Goal: Transaction & Acquisition: Book appointment/travel/reservation

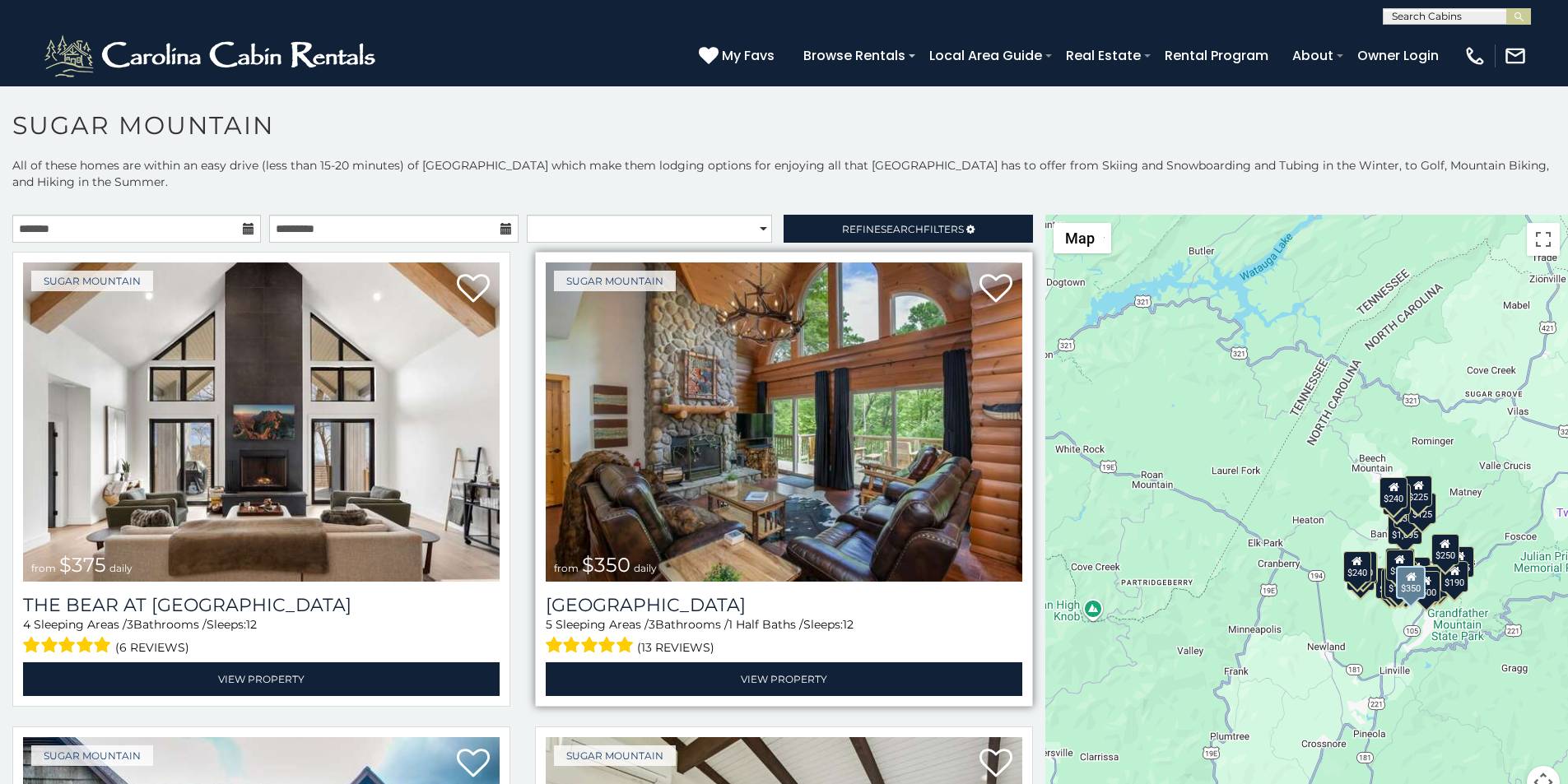
scroll to position [103, 0]
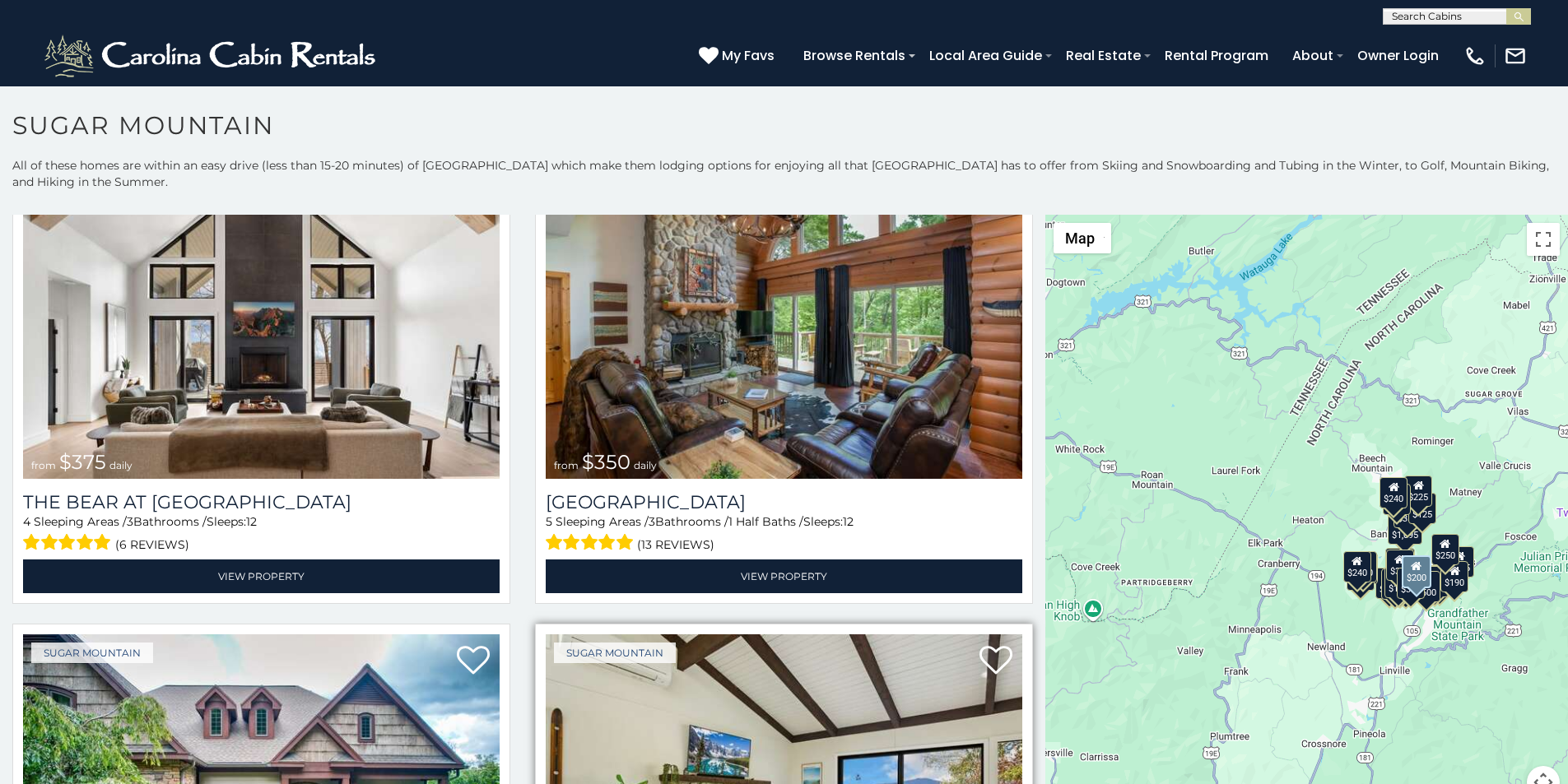
click at [587, 780] on img at bounding box center [784, 794] width 477 height 320
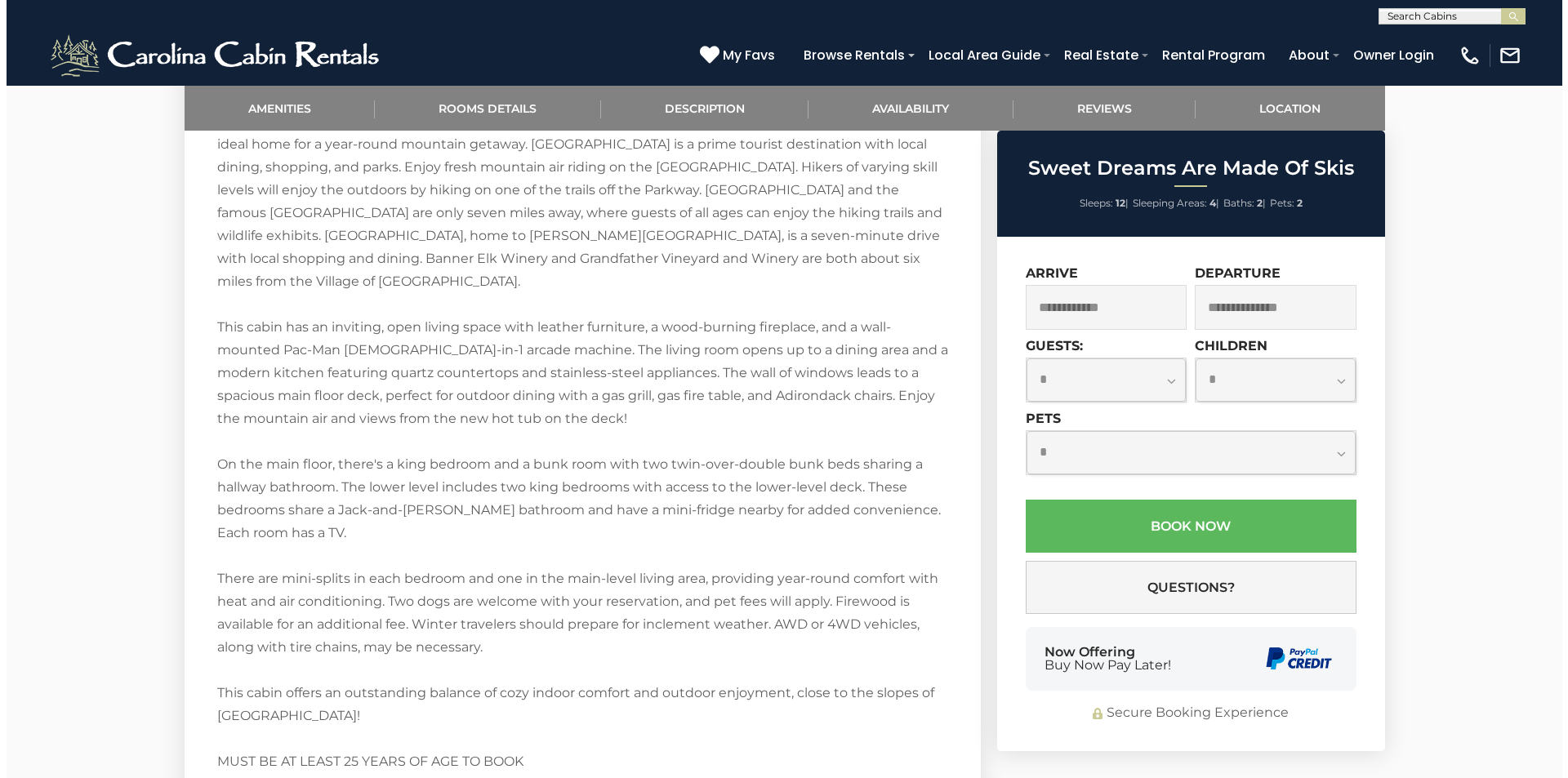
scroll to position [1938, 0]
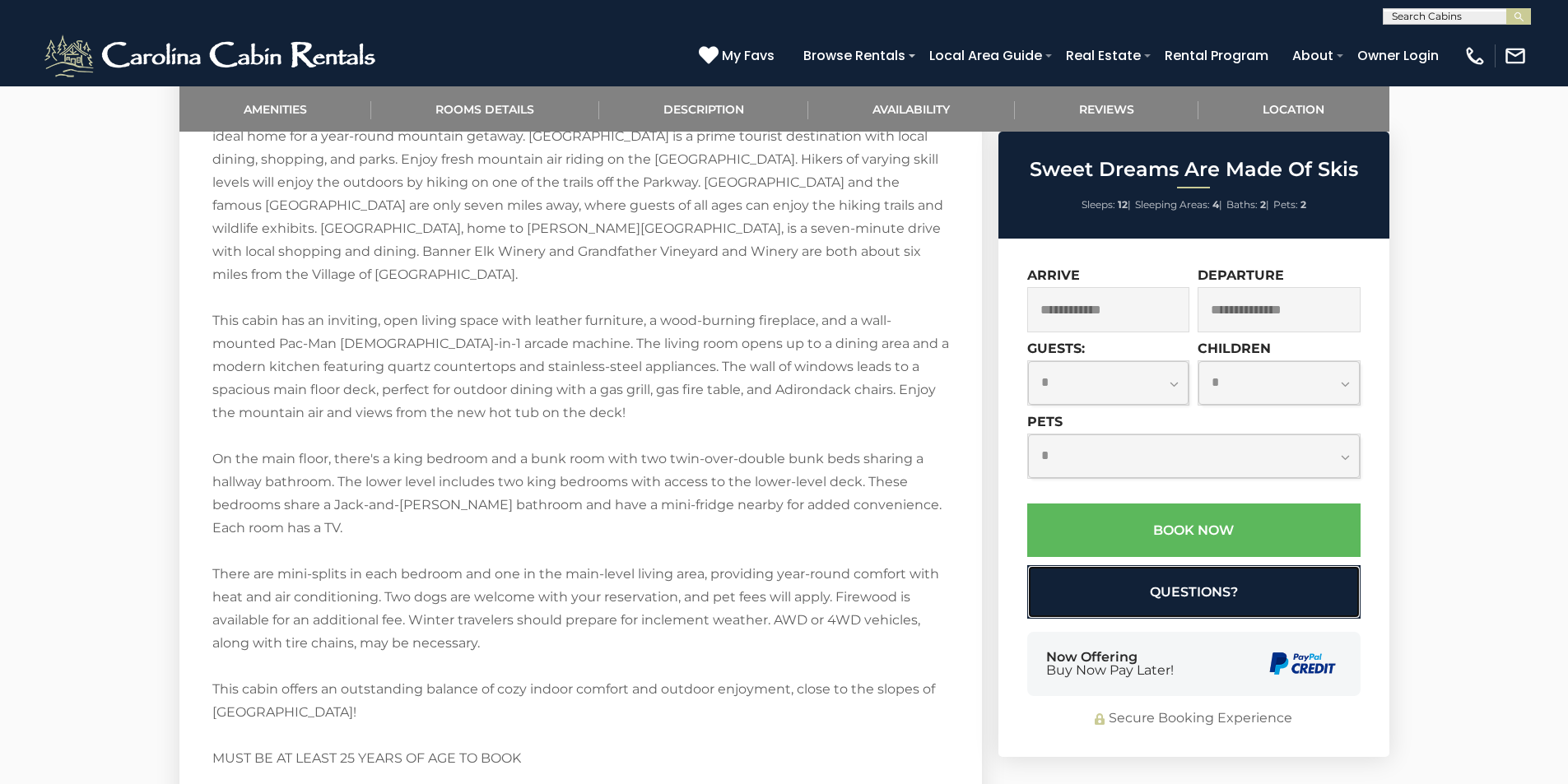
click at [1044, 583] on button "Questions?" at bounding box center [1194, 591] width 334 height 53
select select "*"
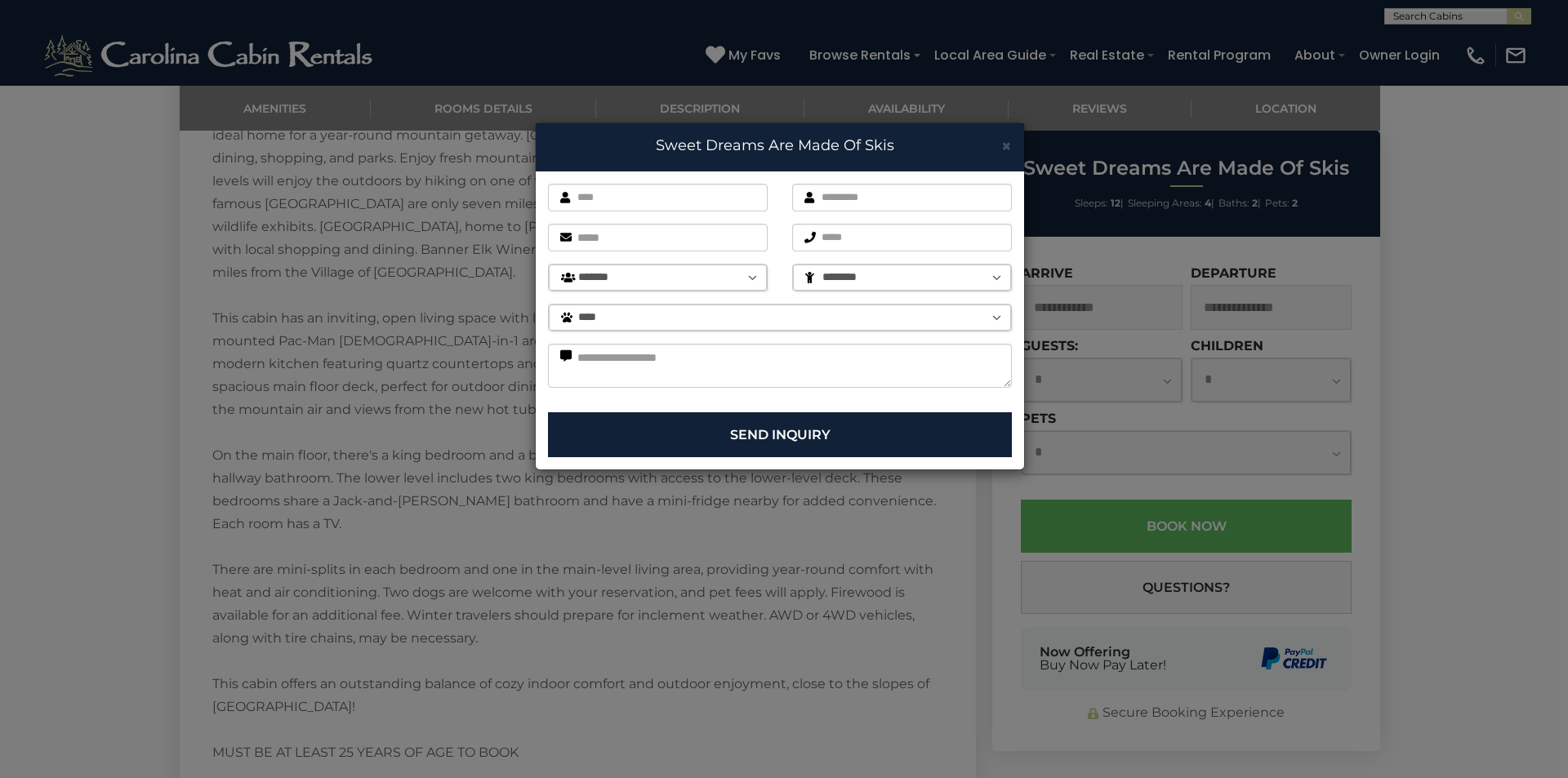
click at [531, 319] on div "× Sweet Dreams Are Made Of Skis First name is required. Last name is required. …" at bounding box center [784, 389] width 1568 height 778
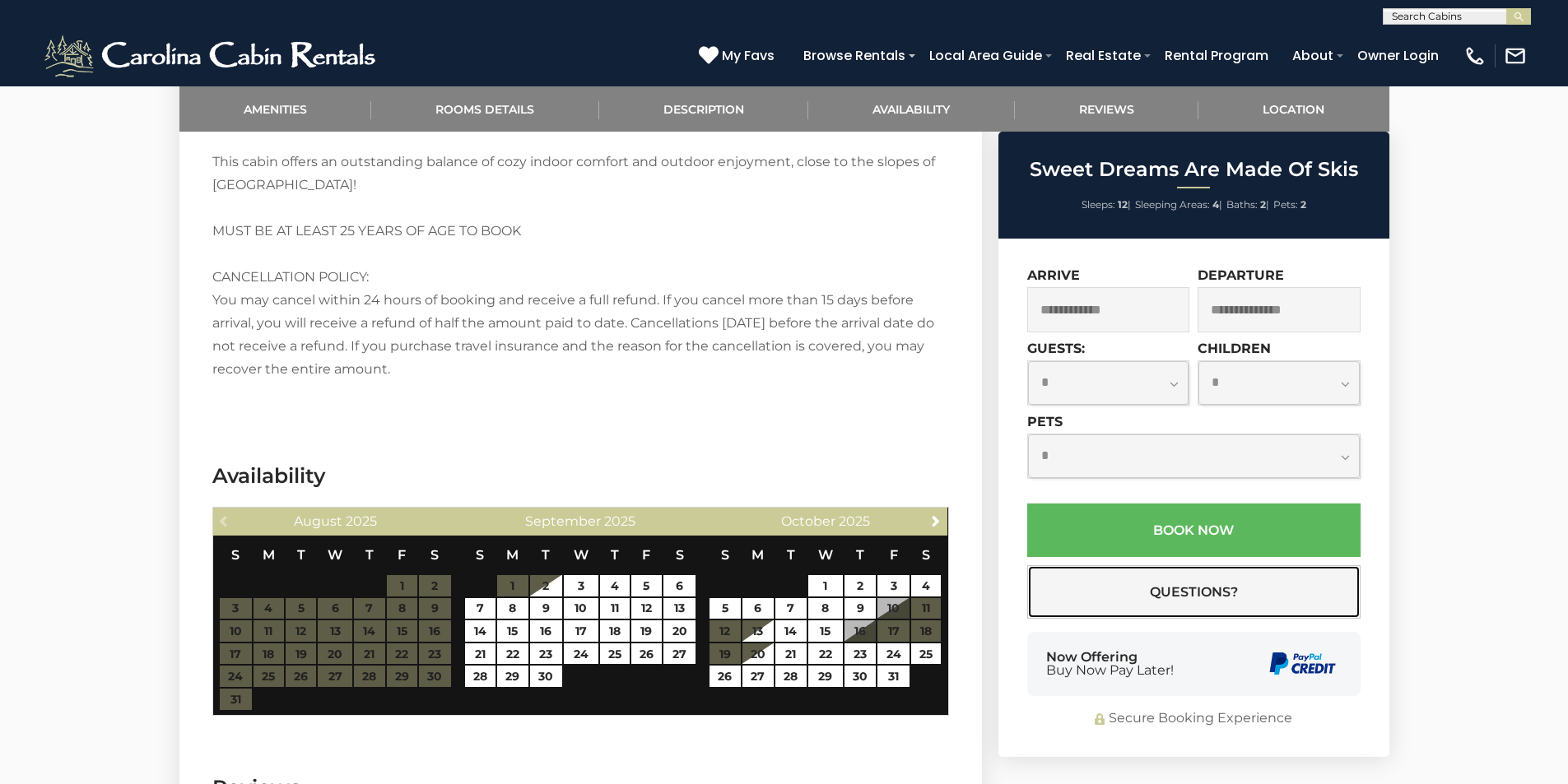
scroll to position [2503, 0]
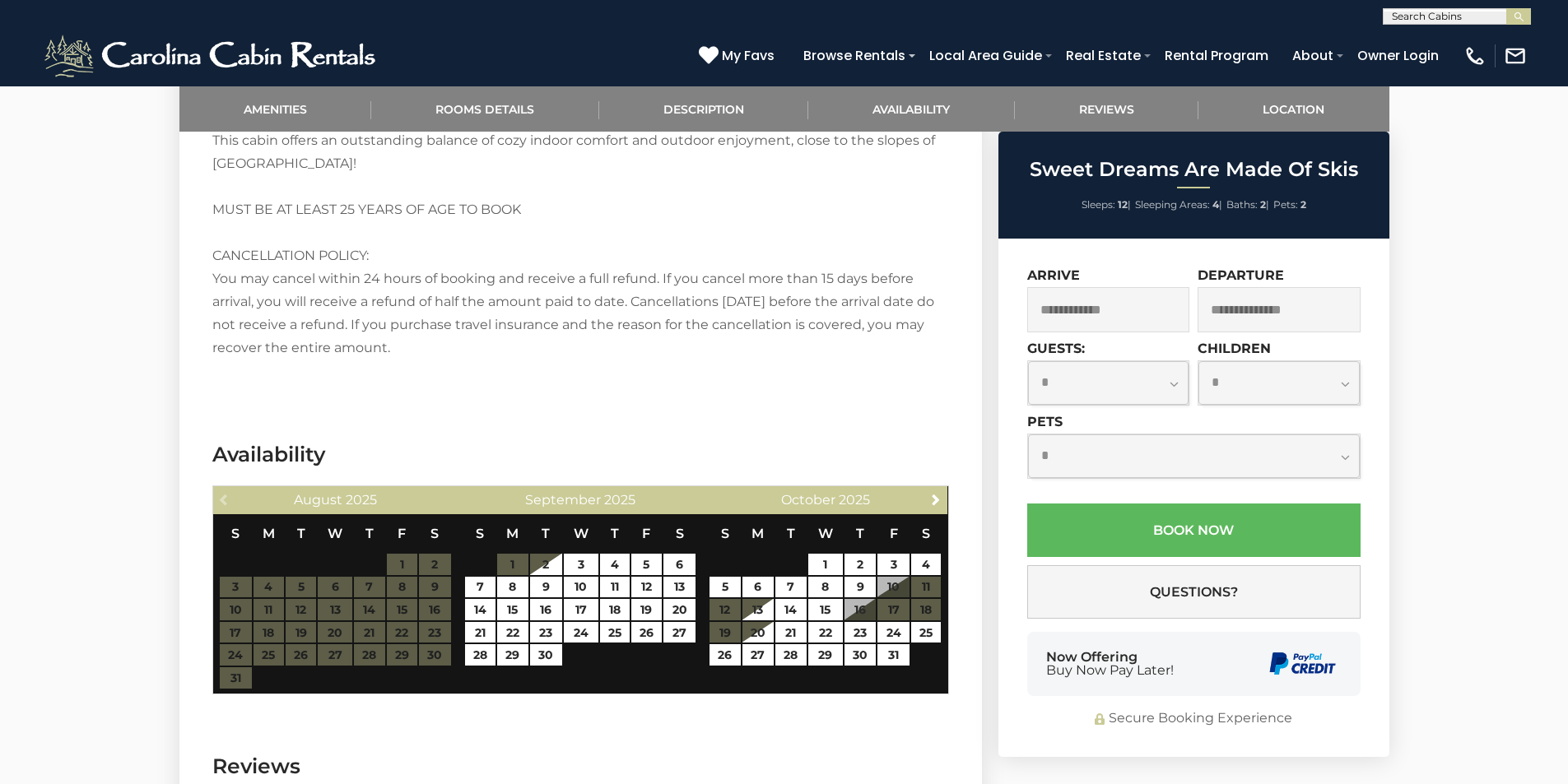
click at [1215, 620] on div "**********" at bounding box center [1194, 497] width 391 height 518
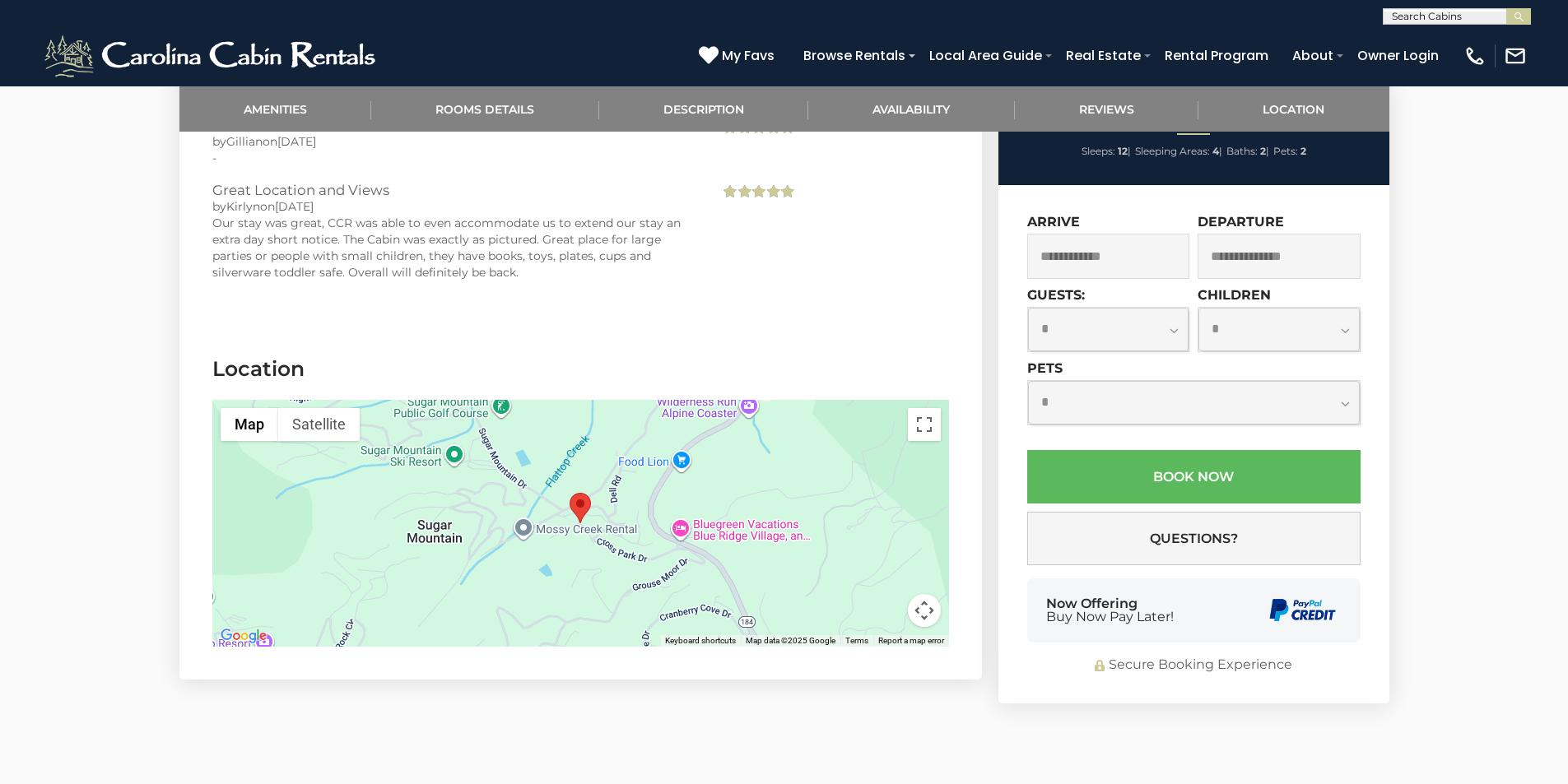
scroll to position [3284, 0]
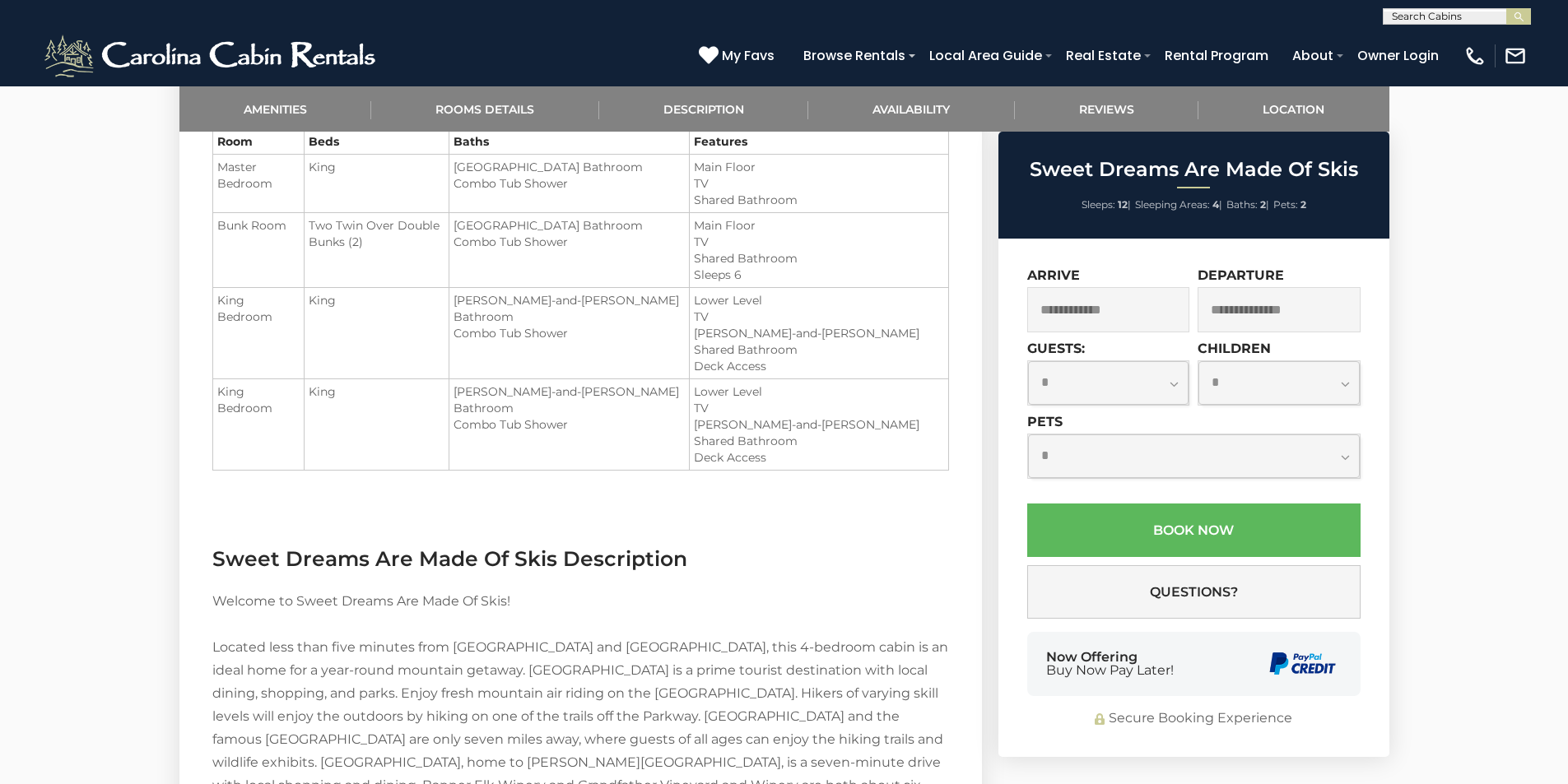
scroll to position [2105, 0]
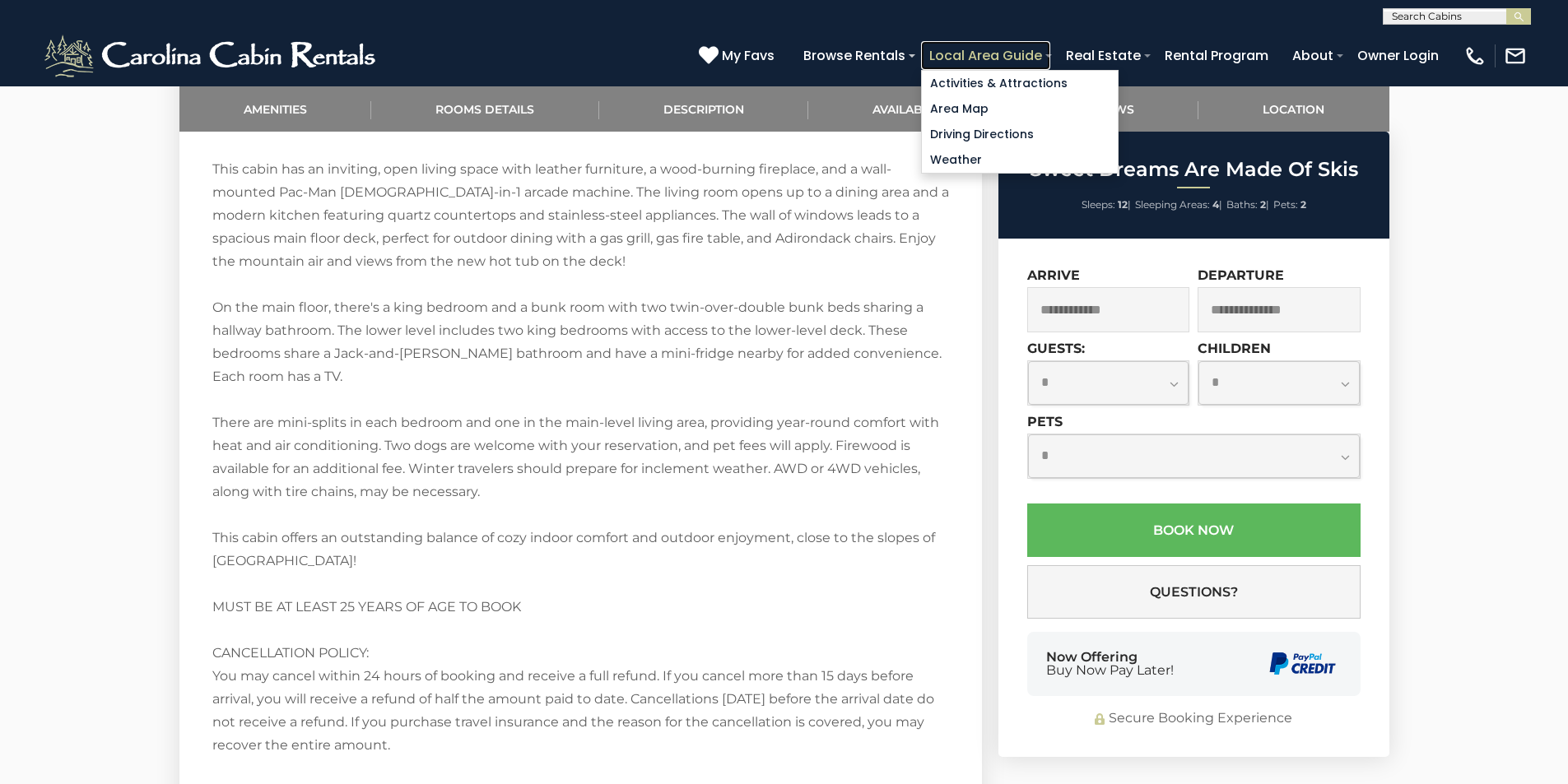
click at [1043, 45] on link "Local Area Guide" at bounding box center [986, 55] width 129 height 29
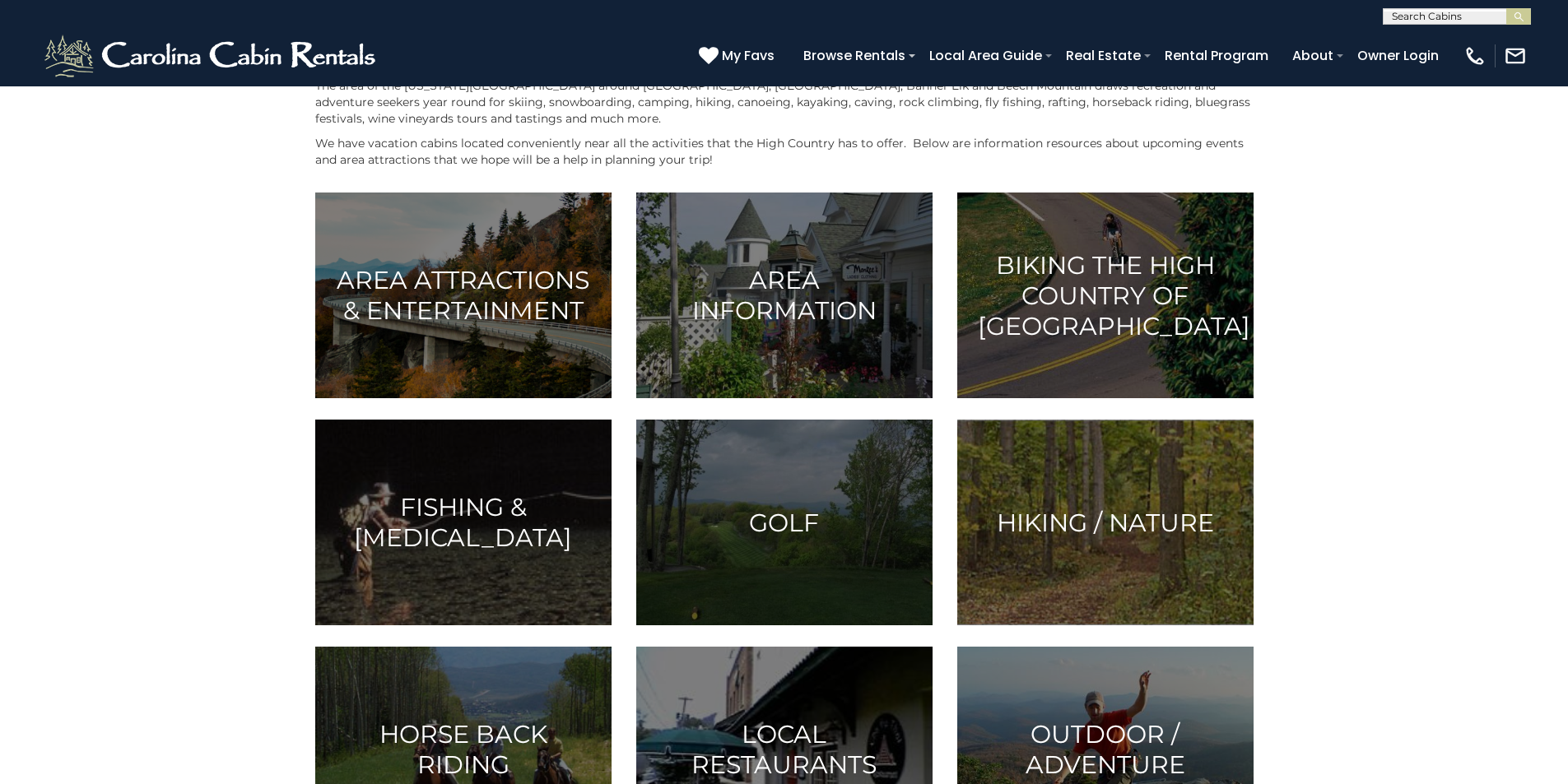
scroll to position [98, 0]
